Goal: Complete application form

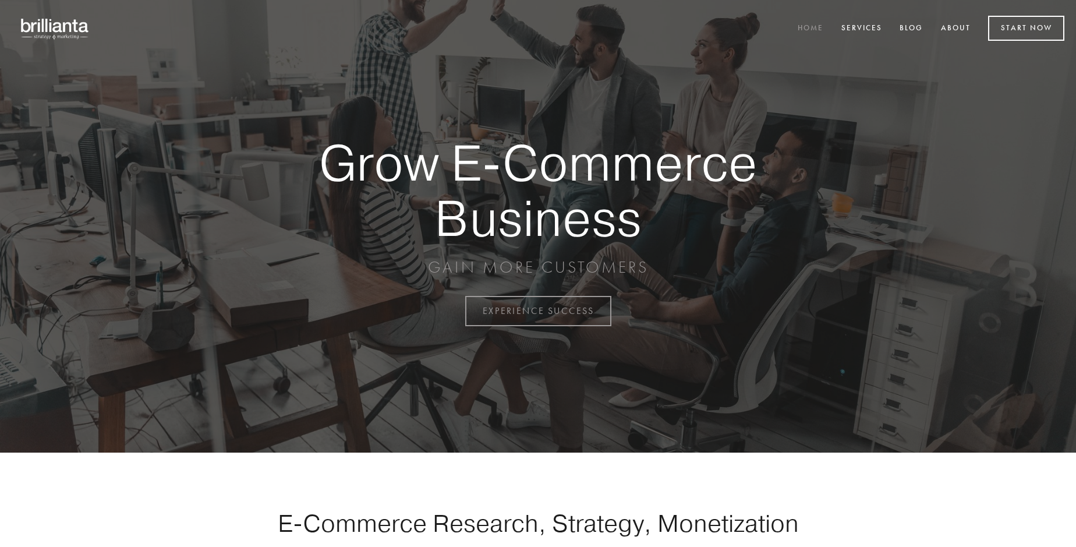
scroll to position [3051, 0]
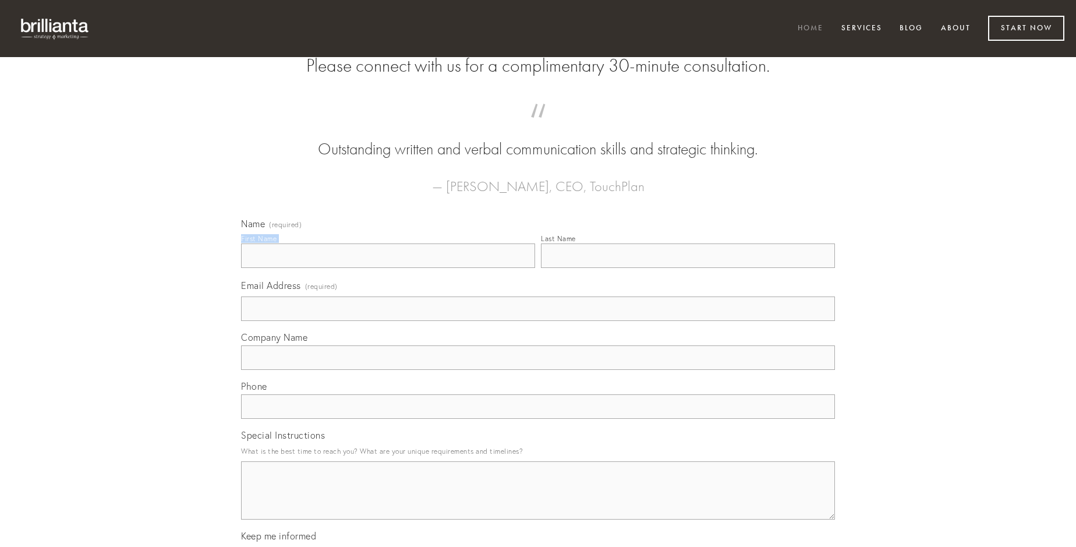
type input "[PERSON_NAME]"
click at [687, 268] on input "Last Name" at bounding box center [688, 255] width 294 height 24
type input "[PERSON_NAME]"
click at [538, 321] on input "Email Address (required)" at bounding box center [538, 308] width 594 height 24
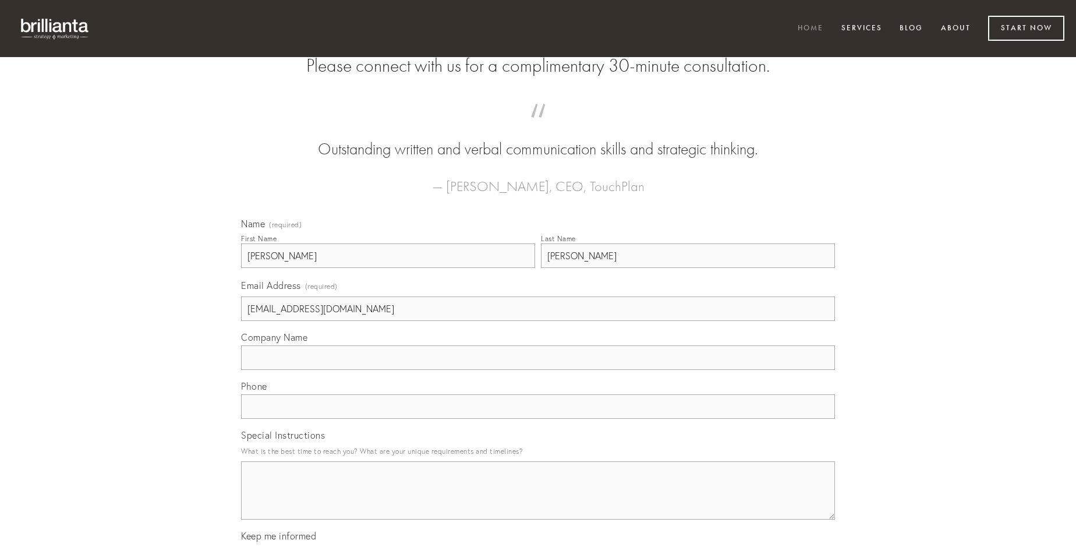
type input "[EMAIL_ADDRESS][DOMAIN_NAME]"
click at [538, 370] on input "Company Name" at bounding box center [538, 357] width 594 height 24
type input "arto"
click at [538, 419] on input "text" at bounding box center [538, 406] width 594 height 24
click at [538, 501] on textarea "Special Instructions" at bounding box center [538, 490] width 594 height 58
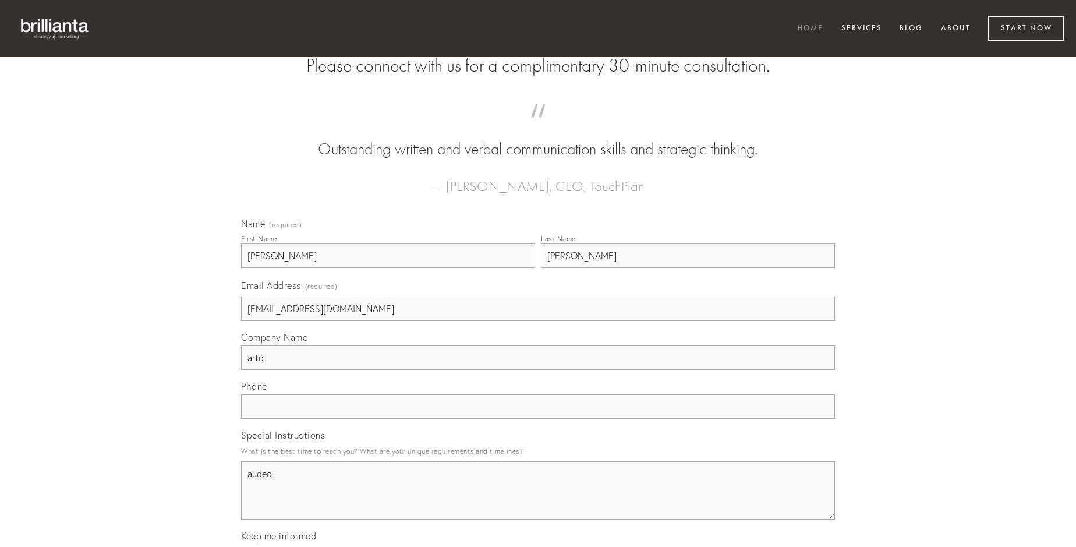
type textarea "audeo"
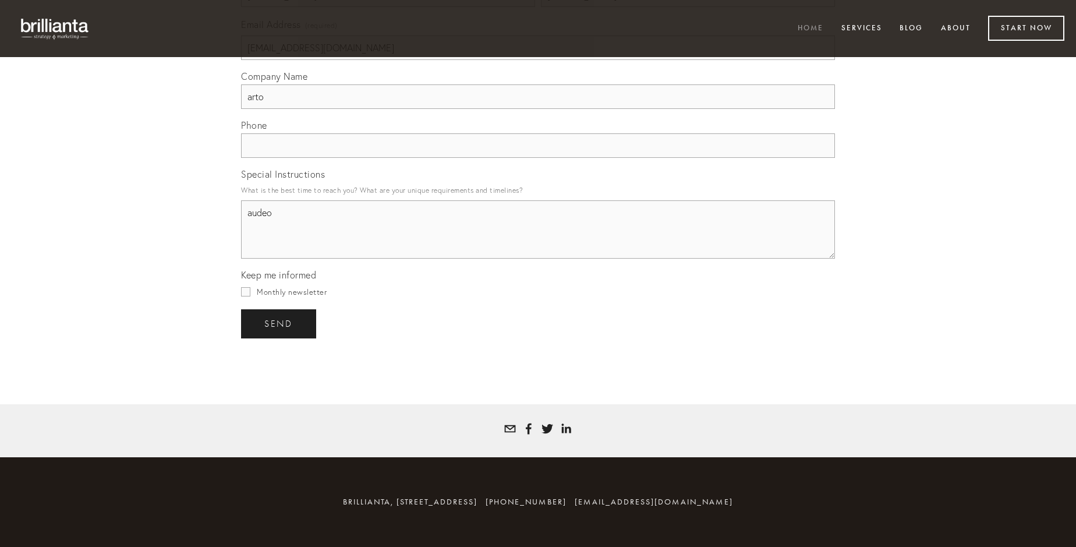
click at [279, 323] on span "send" at bounding box center [278, 323] width 29 height 10
